Goal: Check status: Check status

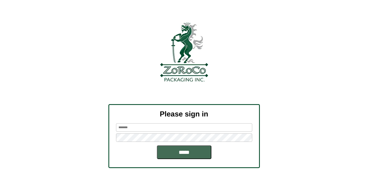
type input "******"
click at [196, 147] on input "*****" at bounding box center [184, 152] width 55 height 14
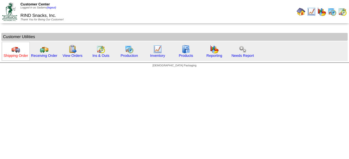
click at [19, 56] on link "Shipping Order" at bounding box center [16, 56] width 25 height 4
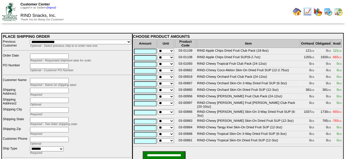
click at [296, 12] on img at bounding box center [296, 11] width 9 height 9
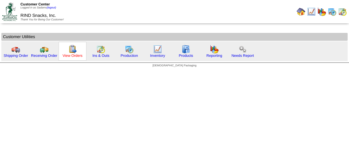
click at [63, 56] on link "View Orders" at bounding box center [72, 56] width 20 height 4
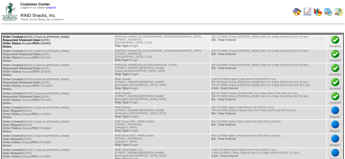
drag, startPoint x: 56, startPoint y: 45, endPoint x: 45, endPoint y: 46, distance: 10.9
click at [45, 46] on td "Order Created: [DATE] 1:07pm by [PERSON_NAME] Requested Shipment Date: [DATE] O…" at bounding box center [57, 42] width 111 height 14
copy td "1945502"
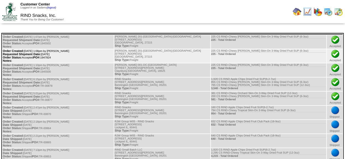
drag, startPoint x: 56, startPoint y: 59, endPoint x: 45, endPoint y: 58, distance: 10.7
click at [45, 58] on td "Order Created: [DATE] 1:08pm by [PERSON_NAME] Requested Shipment Date: [DATE] O…" at bounding box center [57, 56] width 111 height 14
copy td "1947824"
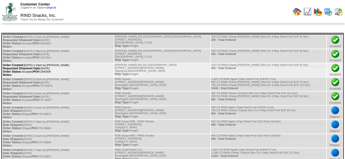
drag, startPoint x: 56, startPoint y: 73, endPoint x: 45, endPoint y: 75, distance: 11.1
click at [45, 75] on td "Order Created: [DATE] 1:10pm by [PERSON_NAME] Requested Shipment Date: [DATE] O…" at bounding box center [57, 71] width 111 height 14
copy td "1945500"
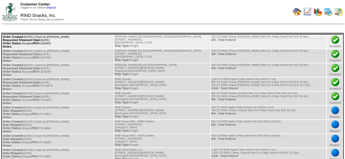
drag, startPoint x: 50, startPoint y: 46, endPoint x: 45, endPoint y: 45, distance: 5.2
click at [45, 45] on td "Order Created: [DATE] 1:07pm by [PERSON_NAME] Requested Shipment Date: [DATE] O…" at bounding box center [57, 42] width 111 height 14
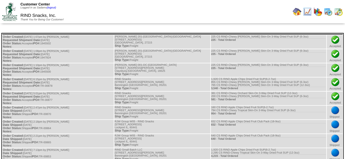
copy td "1945502"
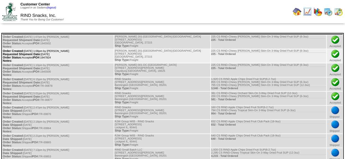
drag, startPoint x: 53, startPoint y: 60, endPoint x: 44, endPoint y: 60, distance: 9.0
click at [44, 60] on td "Order Created: [DATE] 1:08pm by [PERSON_NAME] Requested Shipment Date: [DATE] O…" at bounding box center [57, 56] width 111 height 14
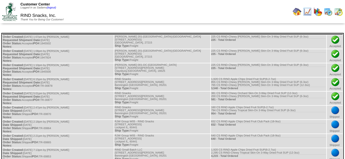
copy td "1947824"
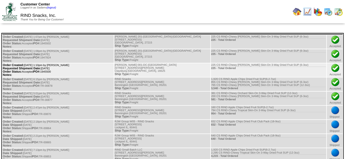
drag, startPoint x: 53, startPoint y: 73, endPoint x: 45, endPoint y: 74, distance: 8.8
click at [45, 74] on td "Order Created: [DATE] 1:10pm by [PERSON_NAME] Requested Shipment Date: [DATE] O…" at bounding box center [57, 71] width 111 height 14
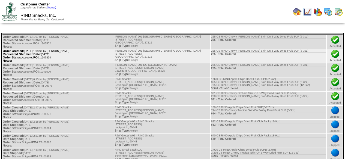
copy td "1945500"
